Goal: Task Accomplishment & Management: Manage account settings

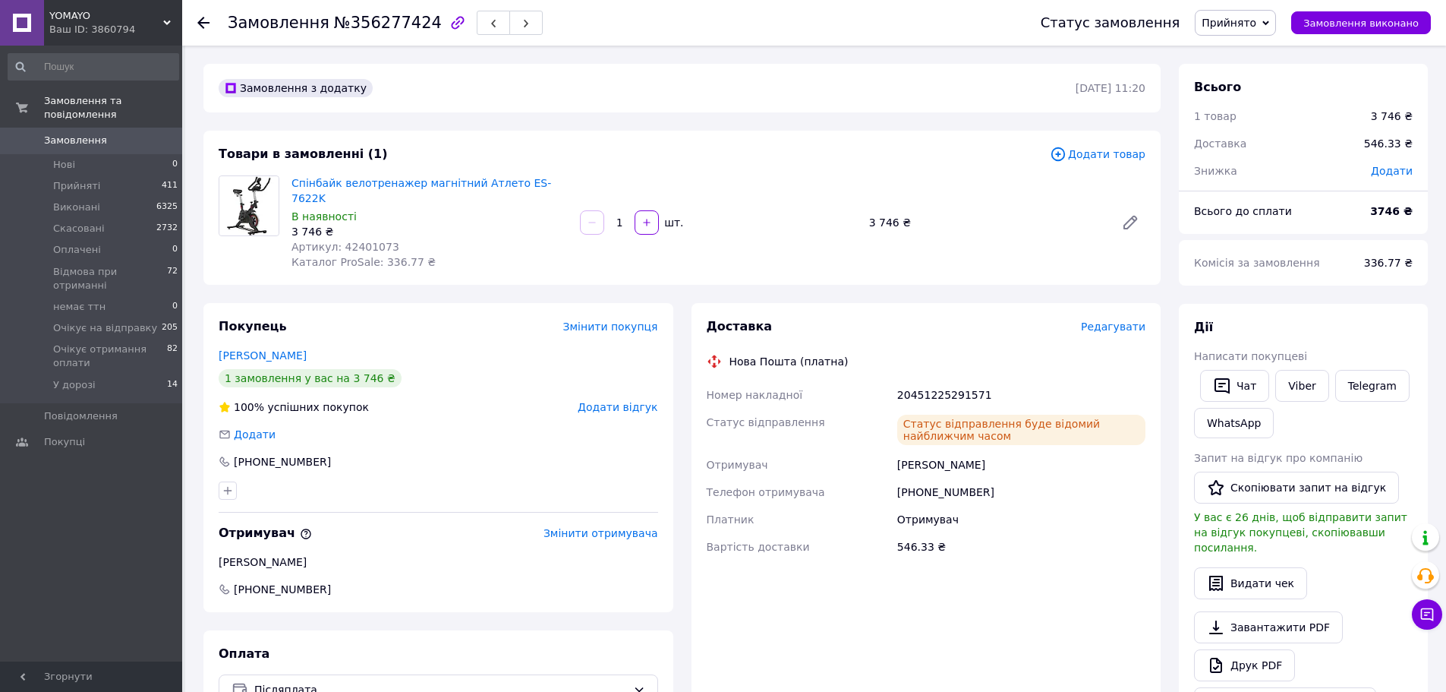
click at [202, 21] on icon at bounding box center [203, 23] width 12 height 12
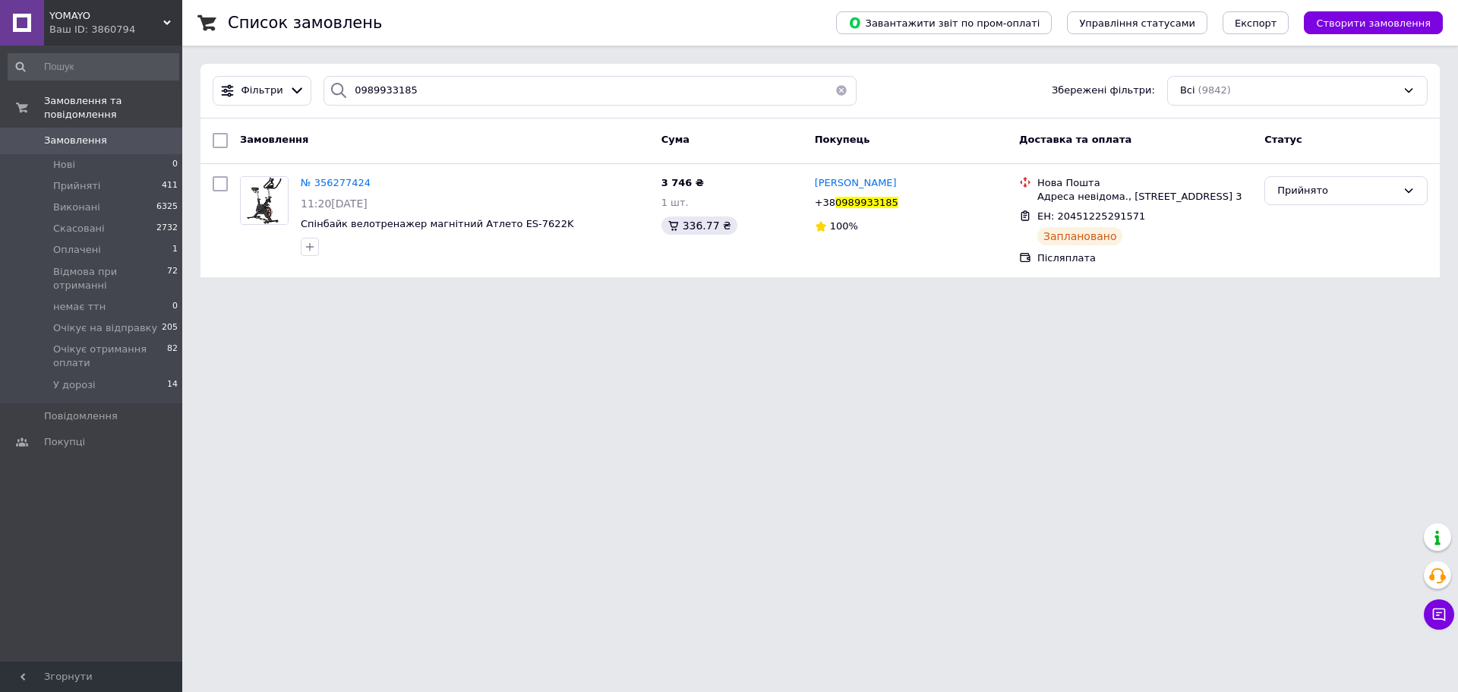
click at [839, 89] on button "button" at bounding box center [841, 91] width 30 height 30
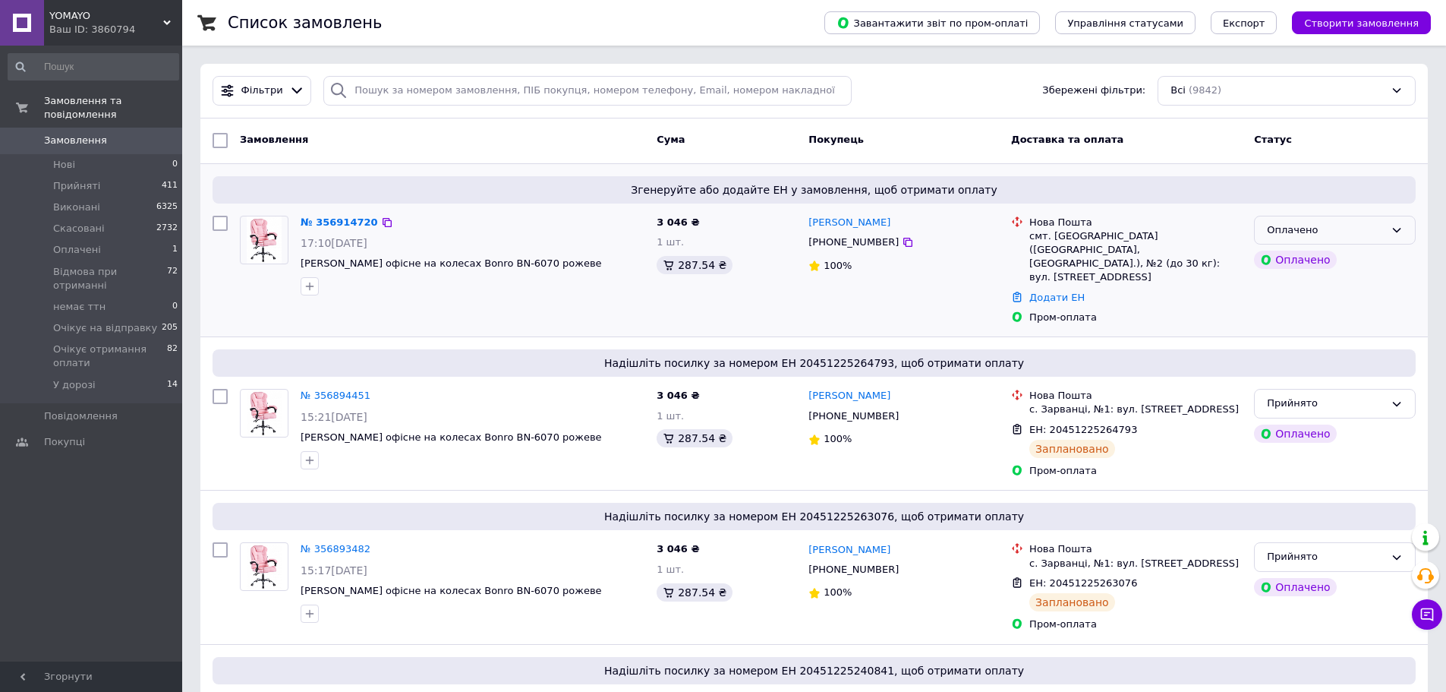
click at [1315, 235] on div "Оплачено" at bounding box center [1326, 230] width 118 height 16
click at [1306, 263] on li "Прийнято" at bounding box center [1335, 261] width 160 height 28
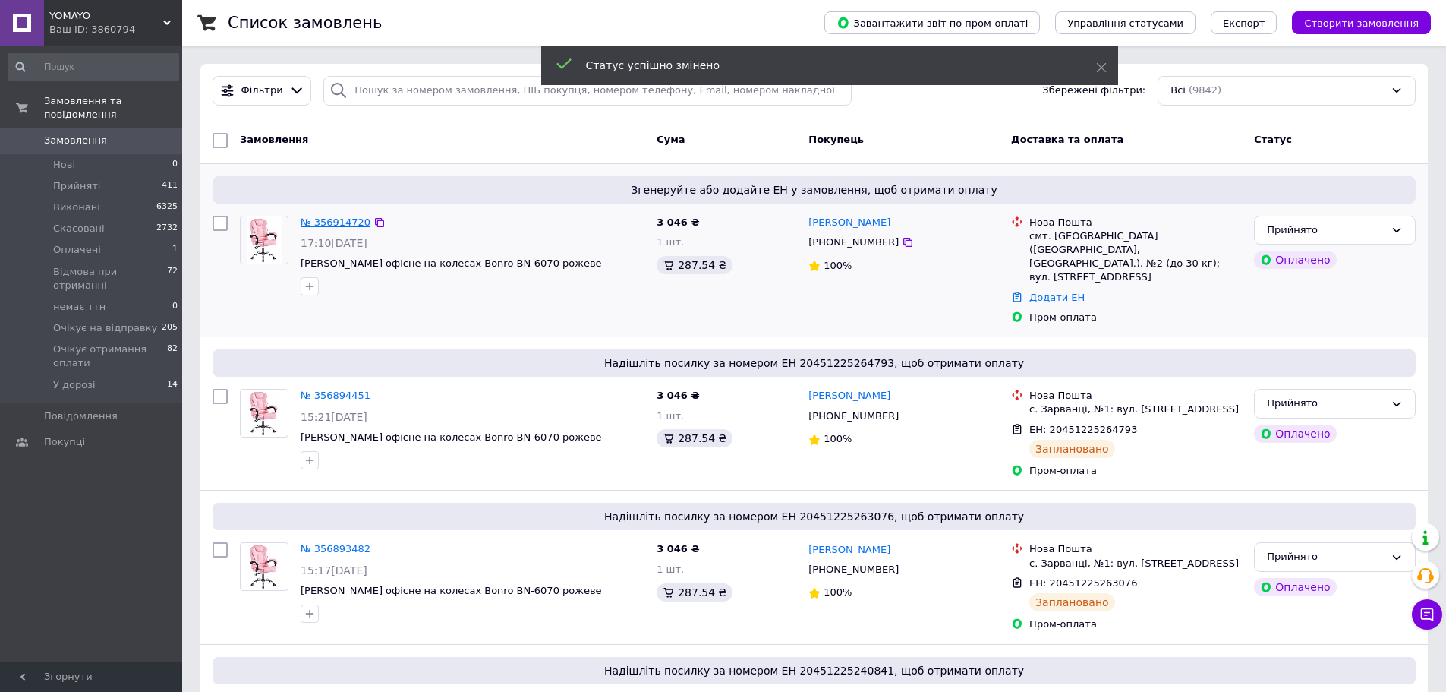
click at [353, 225] on link "№ 356914720" at bounding box center [336, 221] width 70 height 11
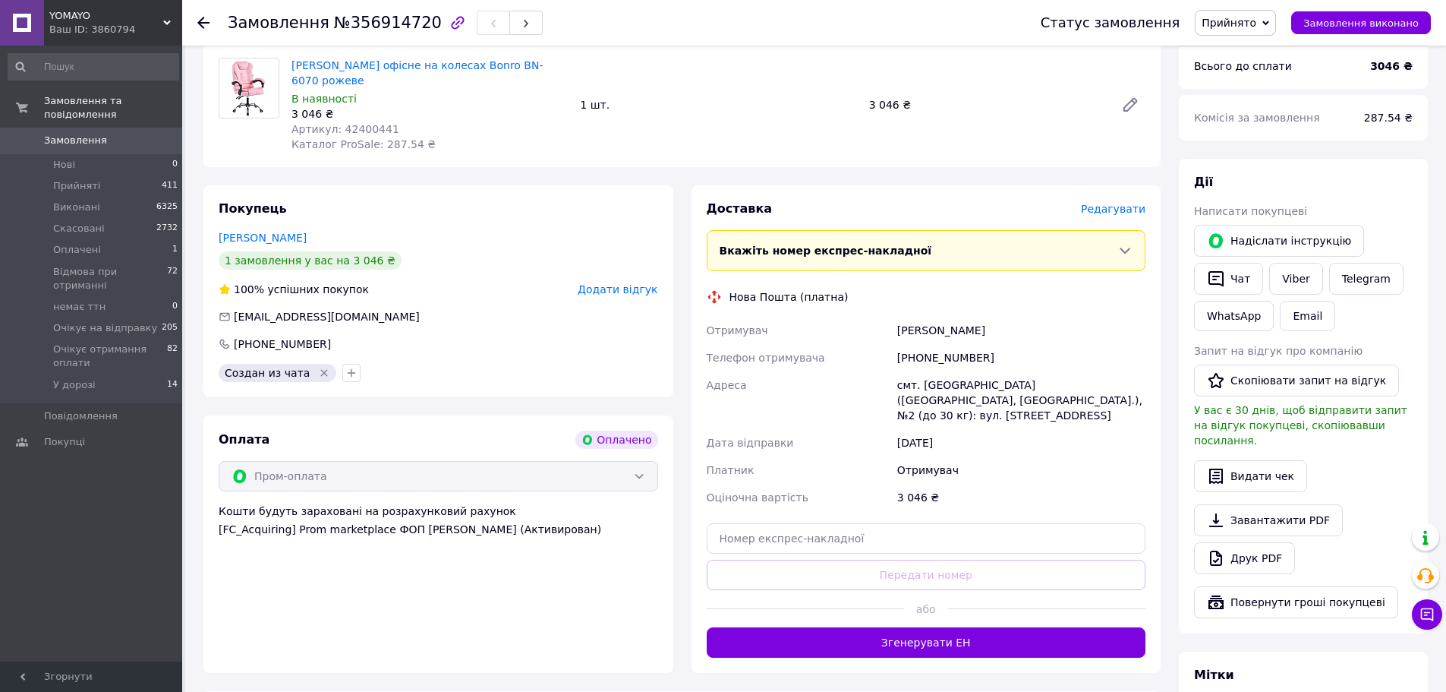
scroll to position [531, 0]
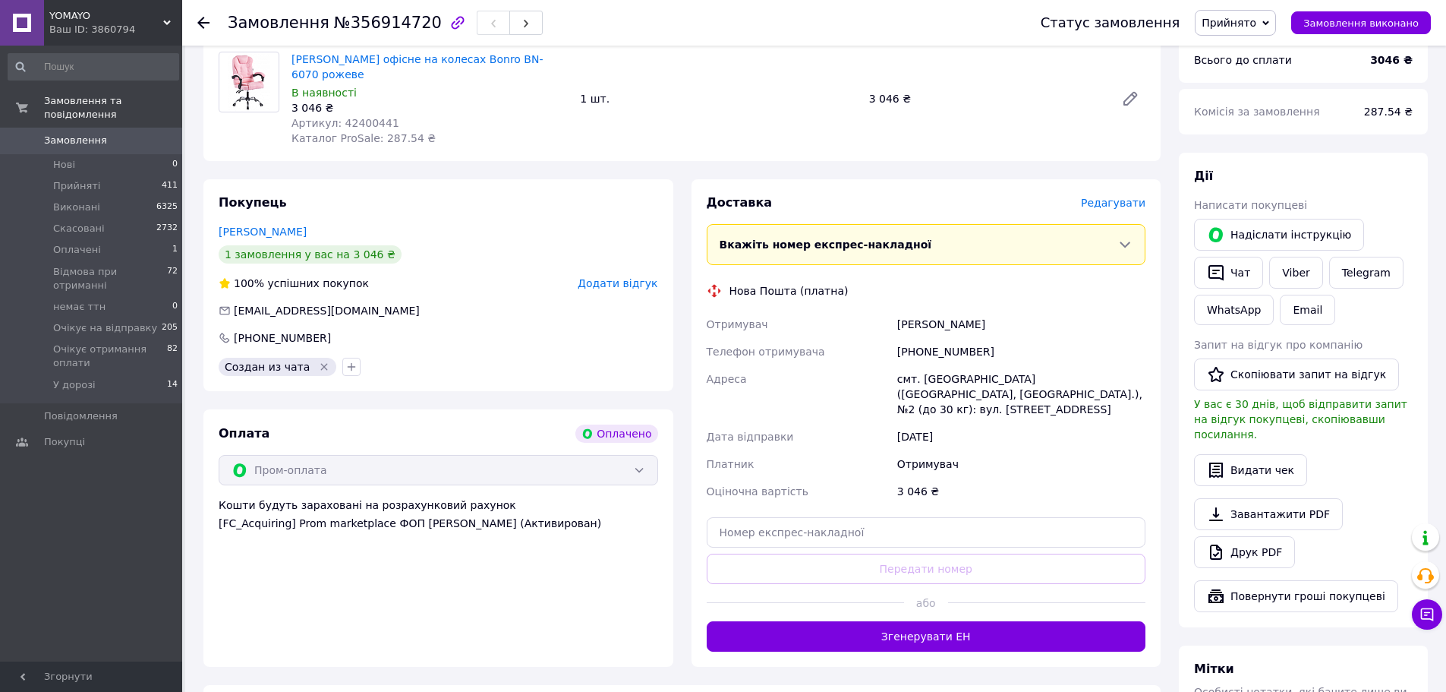
drag, startPoint x: 972, startPoint y: 292, endPoint x: 893, endPoint y: 294, distance: 79.7
click at [893, 310] on div "Отримувач Слива Світлана Телефон отримувача +380976304483 Адреса смт. Іванків (…" at bounding box center [927, 407] width 446 height 194
copy div "Отримувач Слива Світлана"
drag, startPoint x: 976, startPoint y: 321, endPoint x: 877, endPoint y: 320, distance: 99.5
click at [877, 320] on div "Отримувач Слива Світлана Телефон отримувача +380976304483 Адреса смт. Іванків (…" at bounding box center [927, 407] width 446 height 194
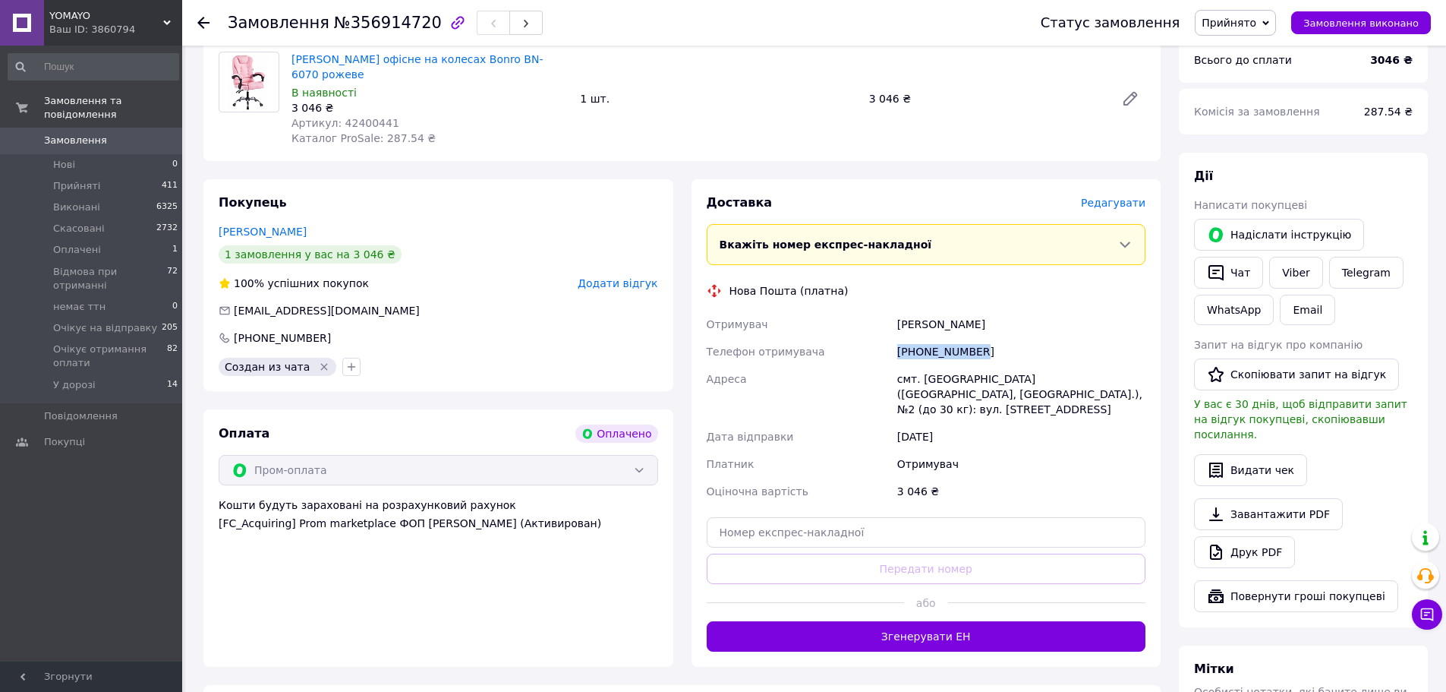
copy div "Телефон отримувача +380976304483"
drag, startPoint x: 1076, startPoint y: 370, endPoint x: 872, endPoint y: 349, distance: 204.6
click at [872, 349] on div "Отримувач Слива Світлана Телефон отримувача +380976304483 Адреса смт. Іванків (…" at bounding box center [927, 407] width 446 height 194
copy div "Адреса смт. Іванків (Київська обл., Вишгородський р-н.), №2 (до 30 кг): вул. Ки…"
drag, startPoint x: 379, startPoint y: 89, endPoint x: 351, endPoint y: 90, distance: 27.4
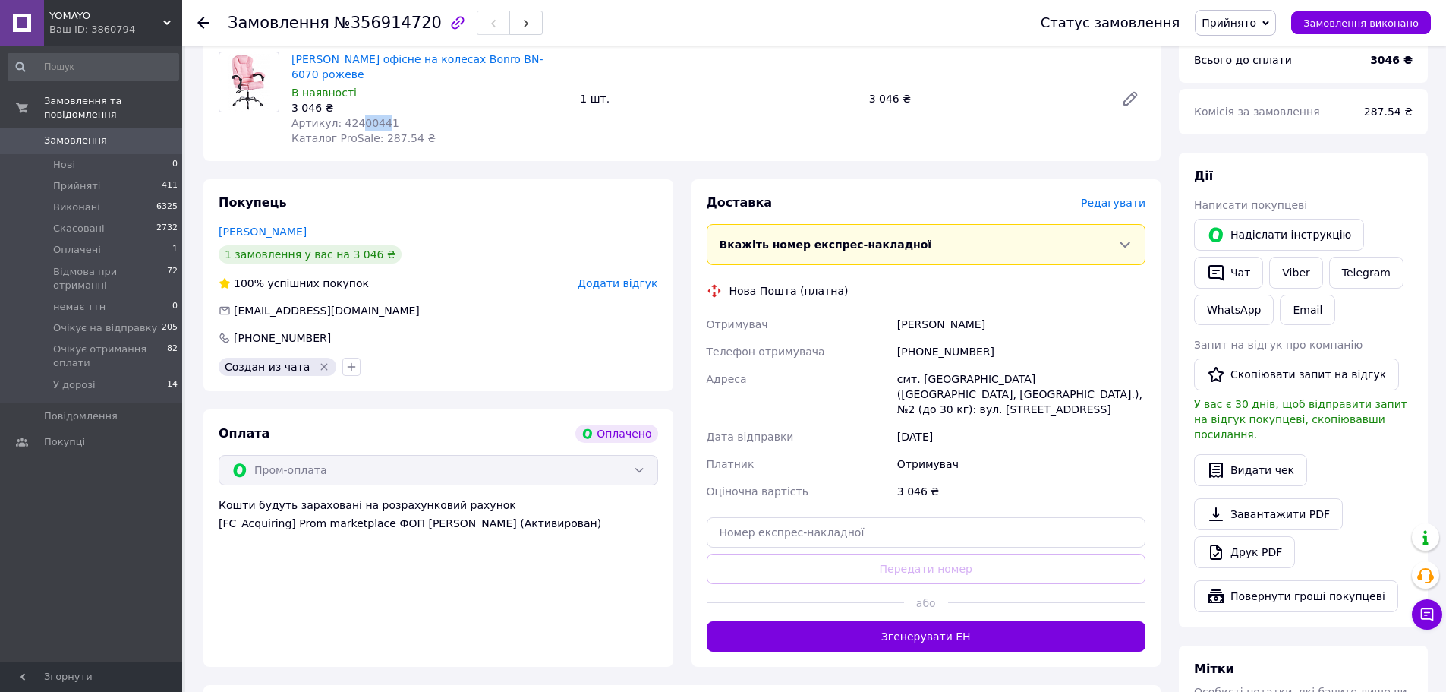
click at [351, 117] on span "Артикул: 42400441" at bounding box center [346, 123] width 108 height 12
drag, startPoint x: 383, startPoint y: 88, endPoint x: 337, endPoint y: 88, distance: 45.6
click at [337, 115] on div "Артикул: 42400441" at bounding box center [430, 122] width 276 height 15
copy span "42400441"
click at [891, 517] on input "text" at bounding box center [927, 532] width 440 height 30
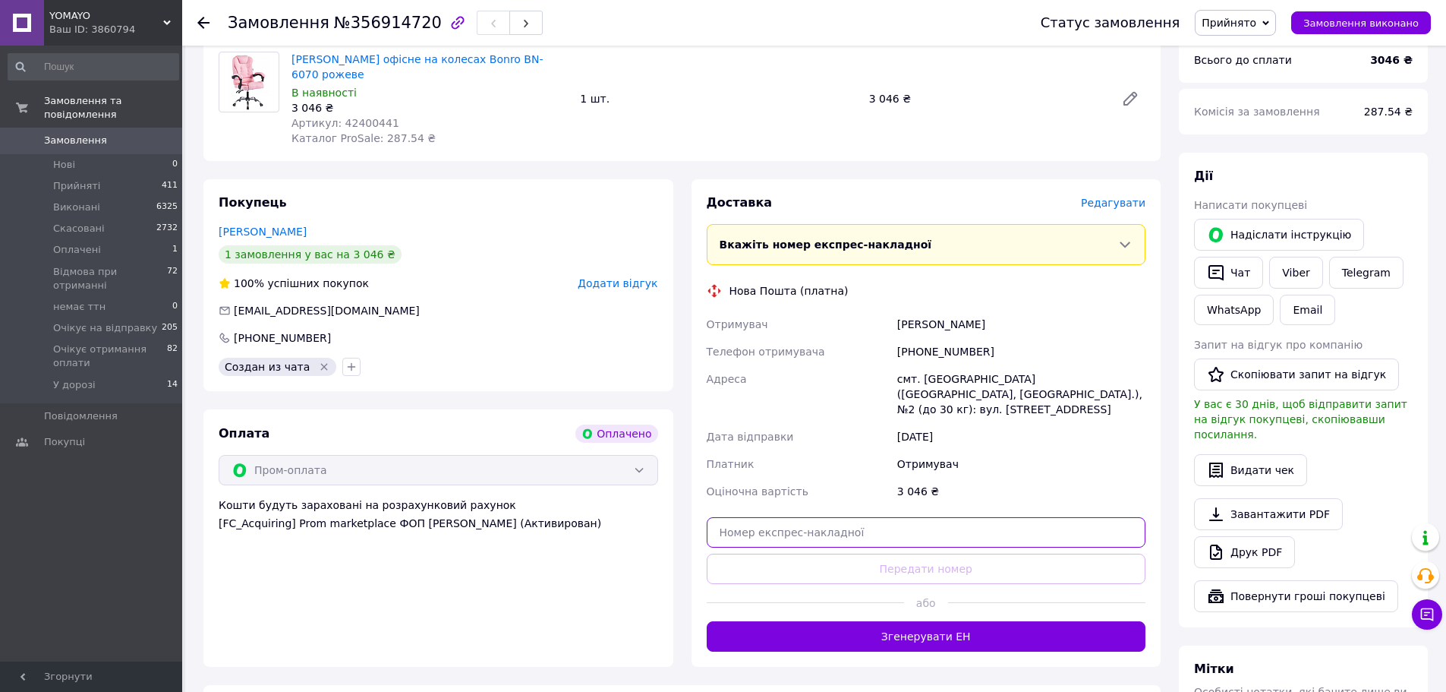
paste input "20451225333753"
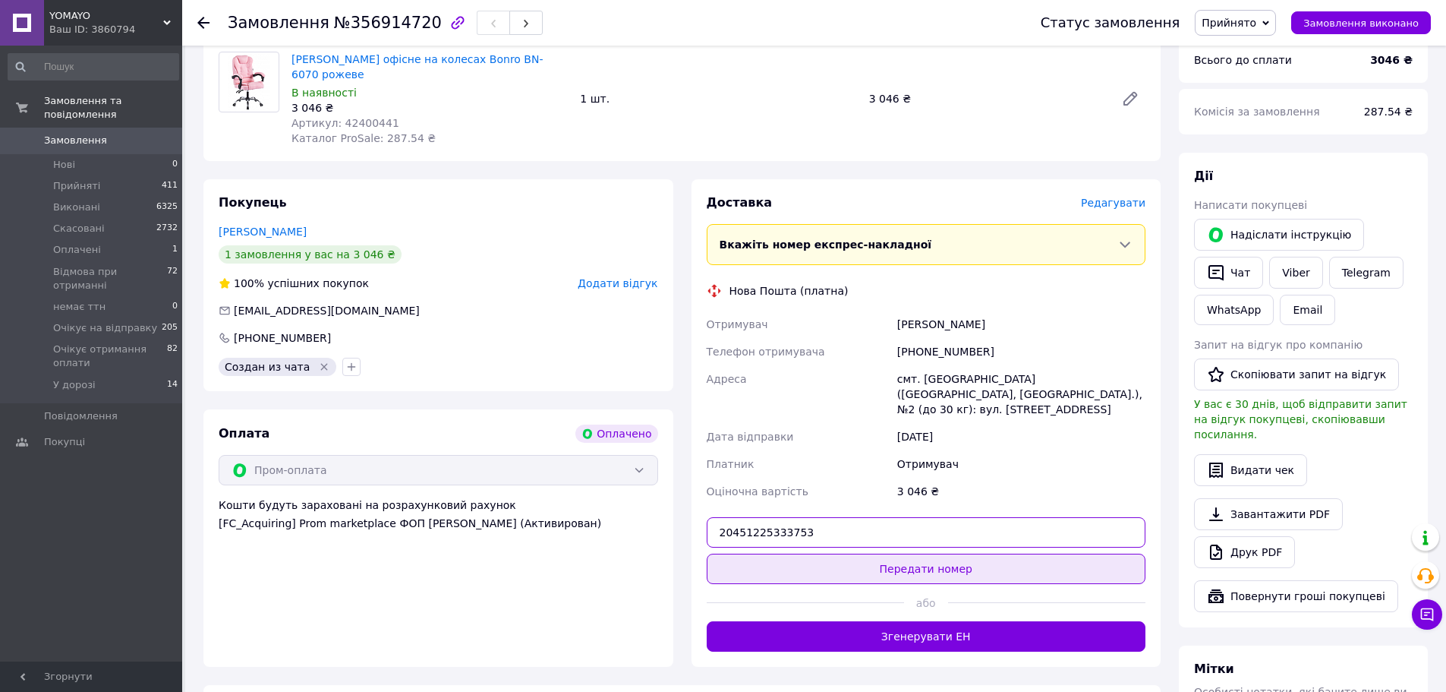
type input "20451225333753"
click at [907, 553] on button "Передати номер" at bounding box center [927, 568] width 440 height 30
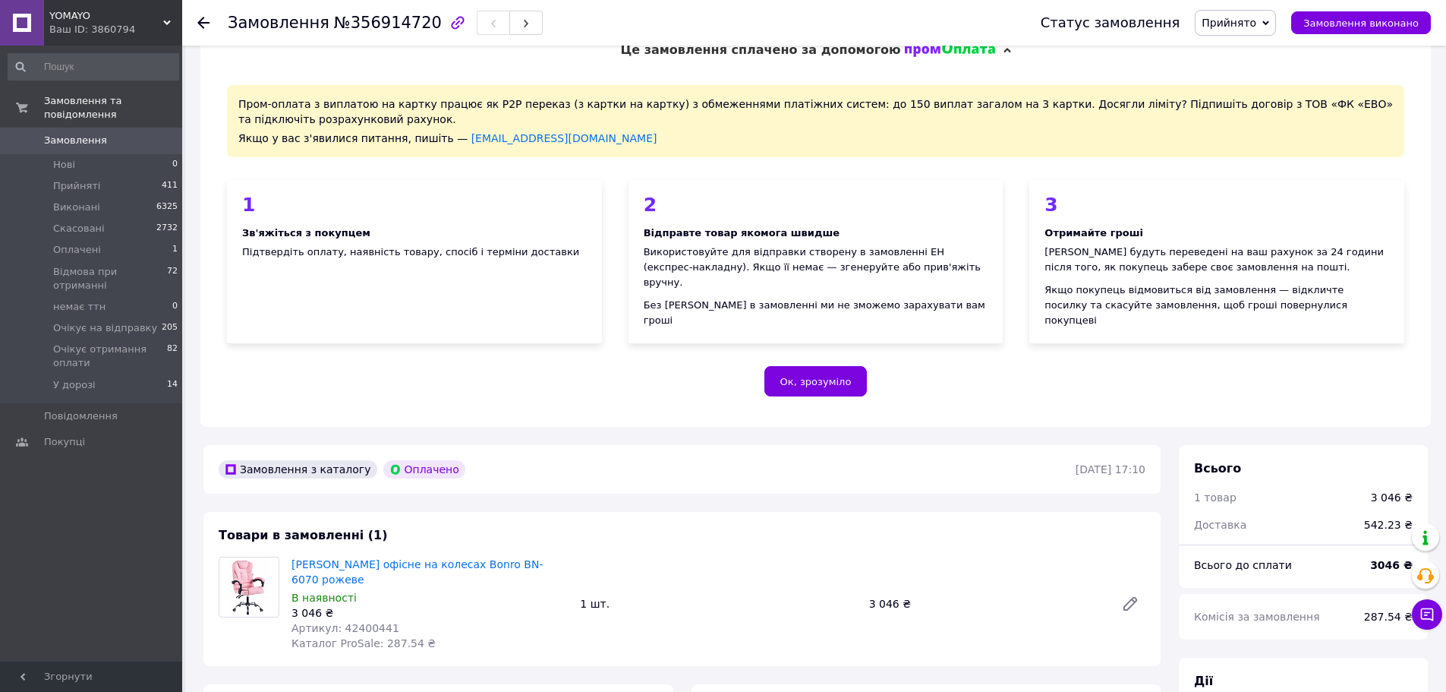
scroll to position [0, 0]
